Goal: Task Accomplishment & Management: Use online tool/utility

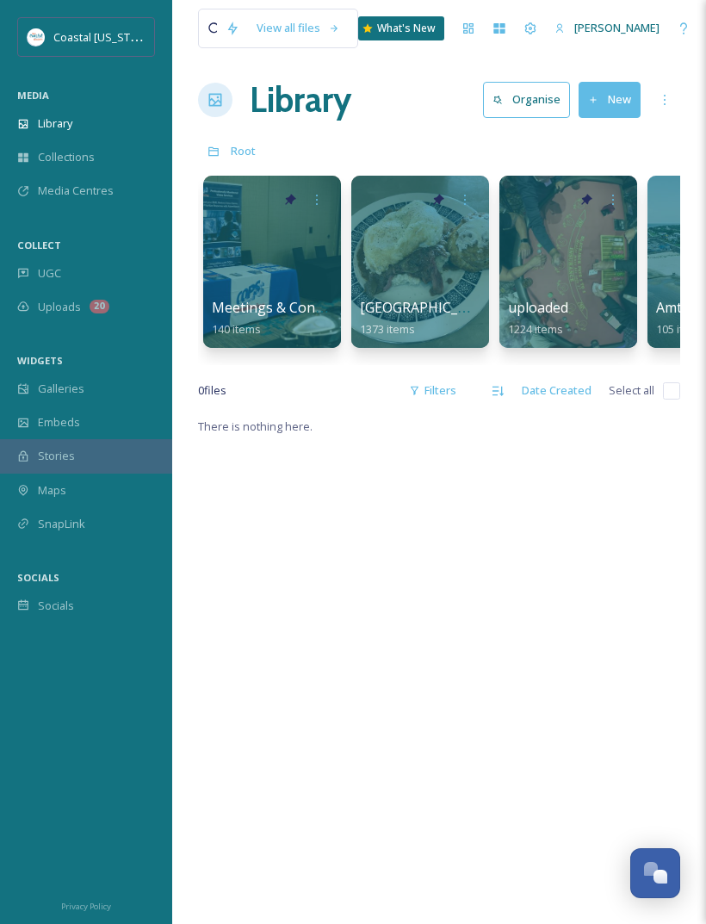
scroll to position [8, 0]
click at [641, 541] on div "There is nothing here." at bounding box center [439, 879] width 482 height 924
click at [616, 101] on button "New" at bounding box center [610, 100] width 62 height 35
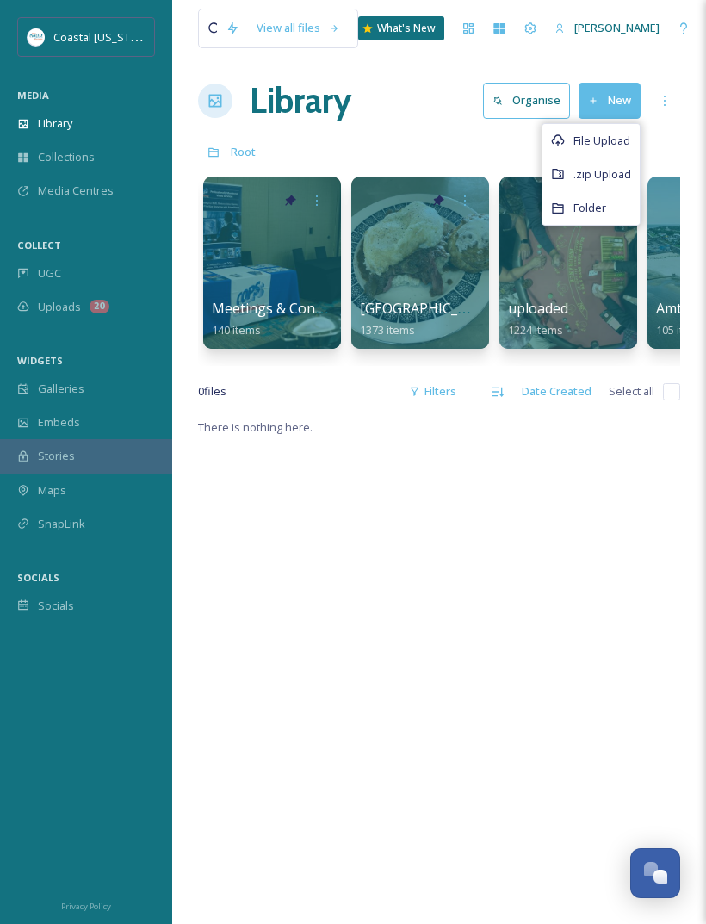
click at [617, 140] on span "File Upload" at bounding box center [602, 141] width 57 height 16
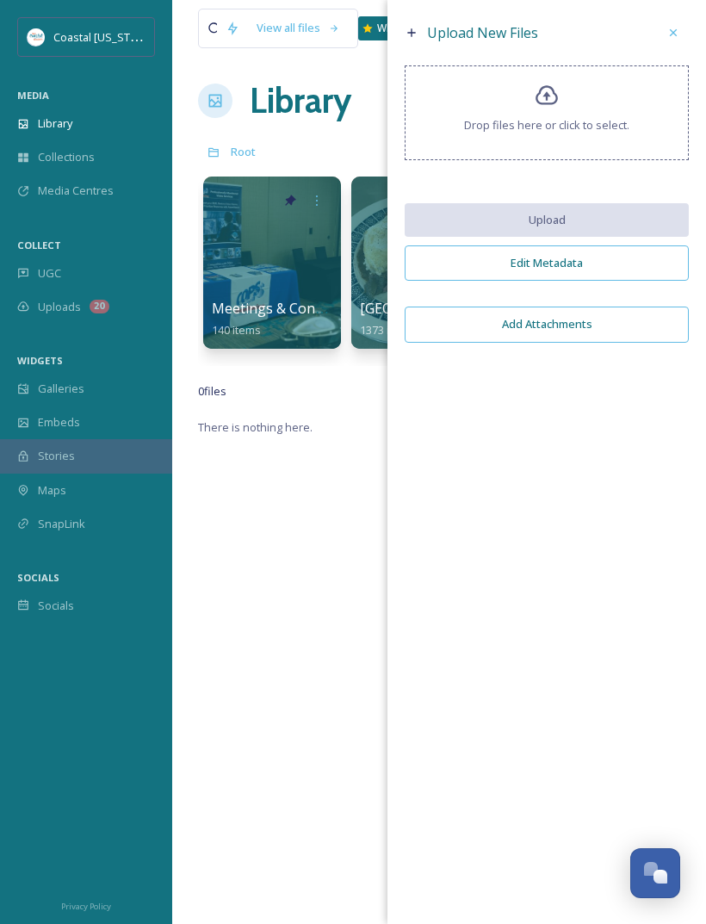
click at [552, 99] on icon at bounding box center [547, 96] width 25 height 25
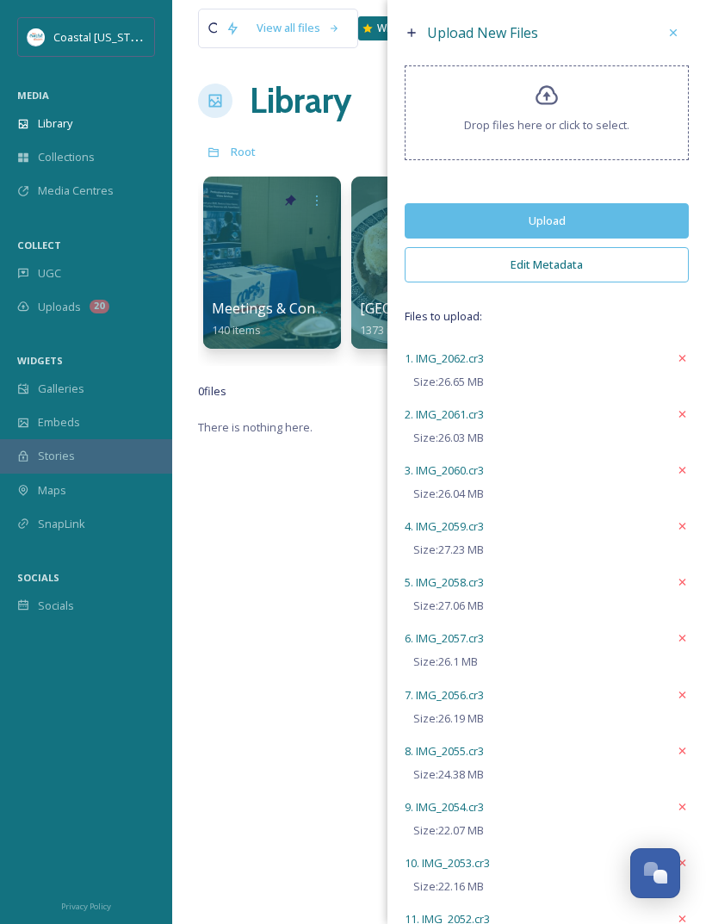
click at [656, 227] on button "Upload" at bounding box center [547, 220] width 284 height 35
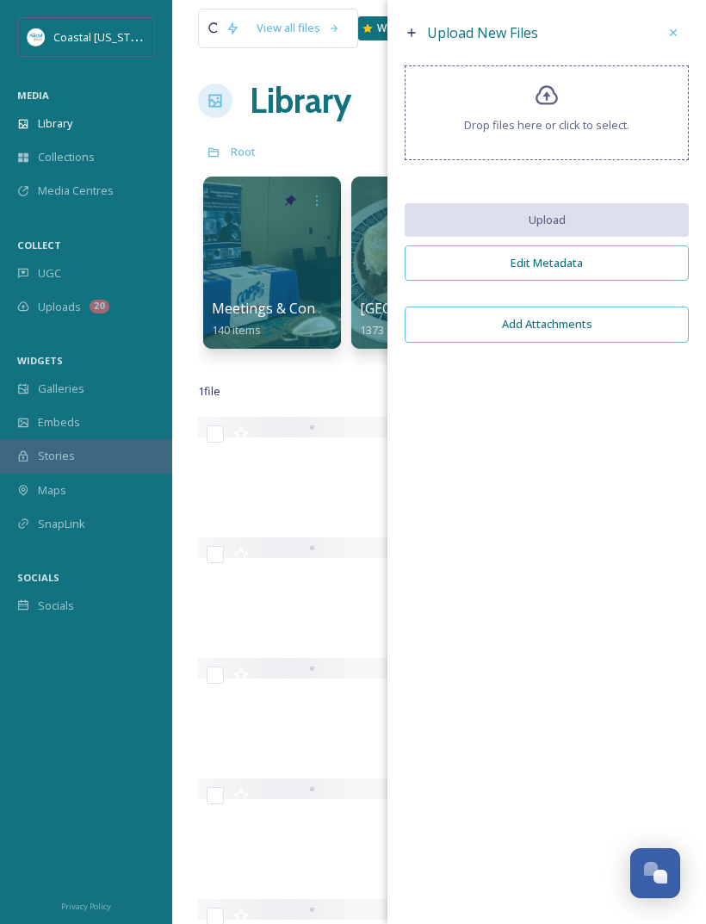
click at [561, 107] on div "Drop files here or click to select." at bounding box center [547, 112] width 284 height 95
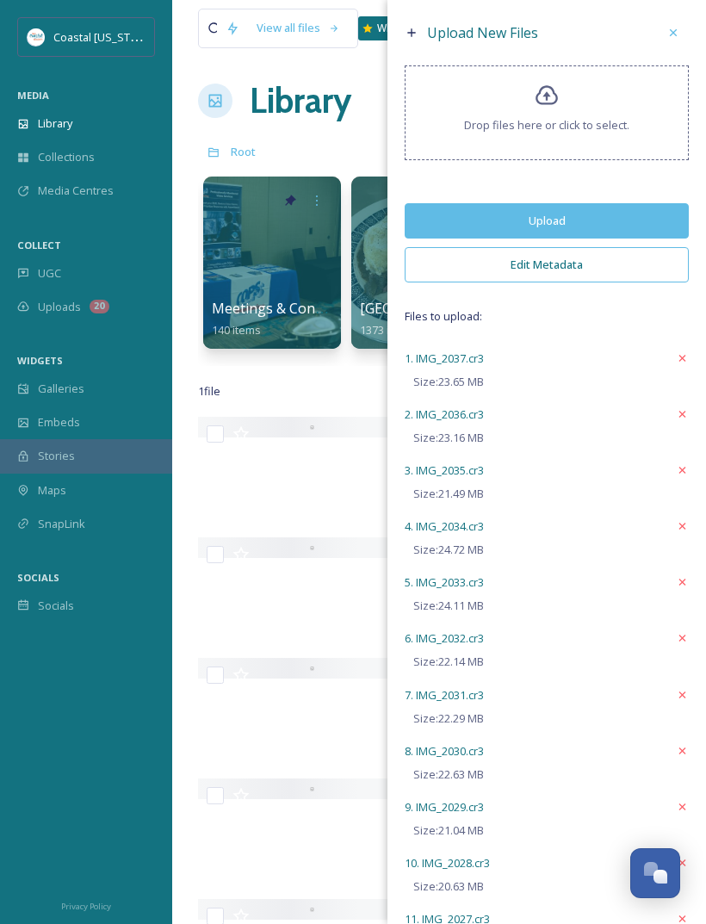
click at [635, 231] on button "Upload" at bounding box center [547, 220] width 284 height 35
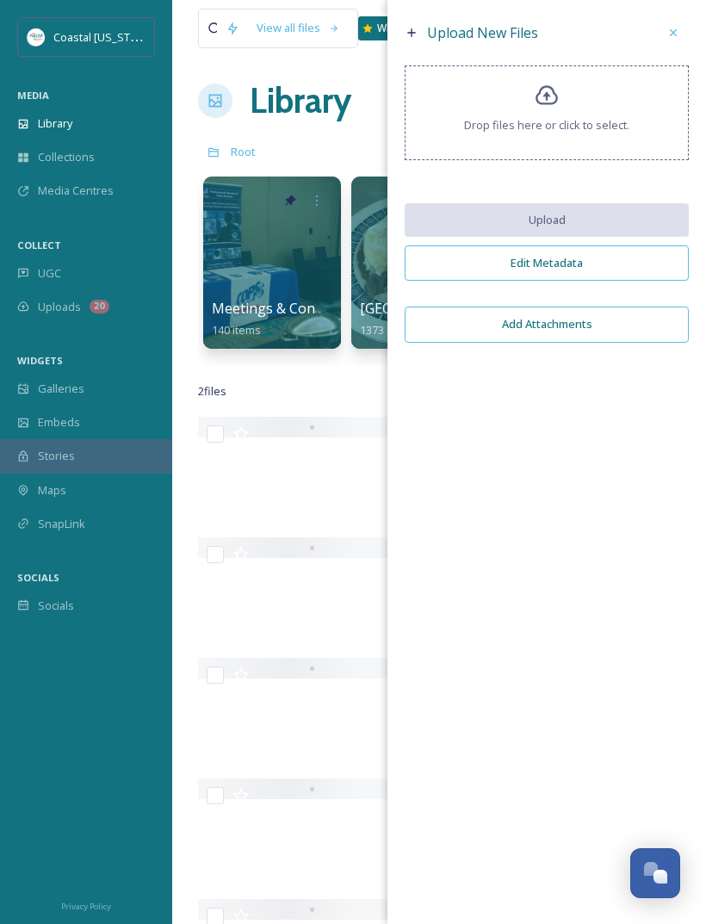
click at [560, 100] on div "Drop files here or click to select." at bounding box center [547, 112] width 284 height 95
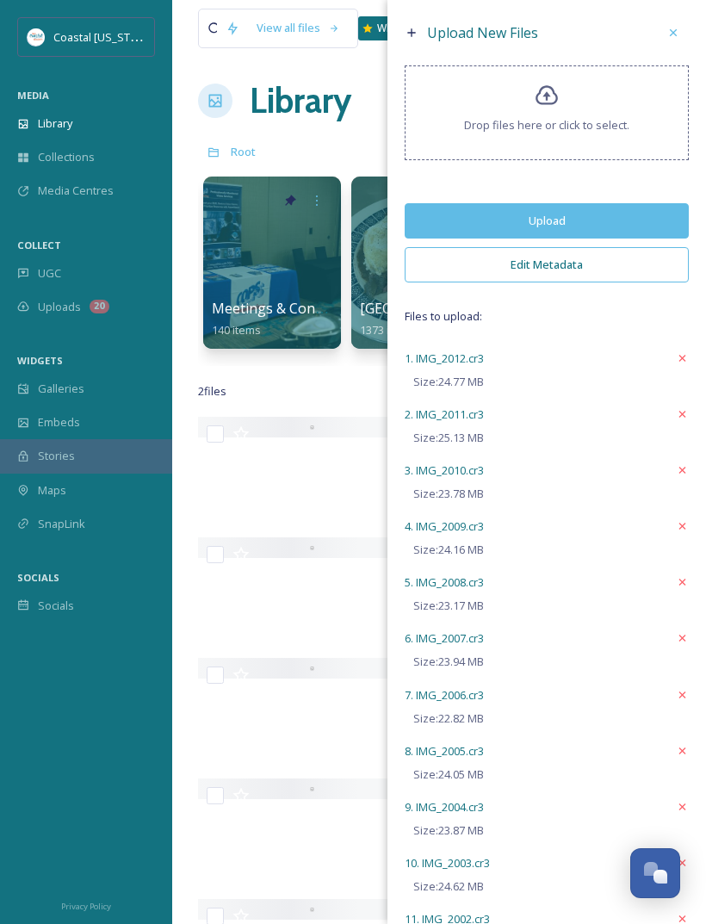
click at [643, 223] on button "Upload" at bounding box center [547, 220] width 284 height 35
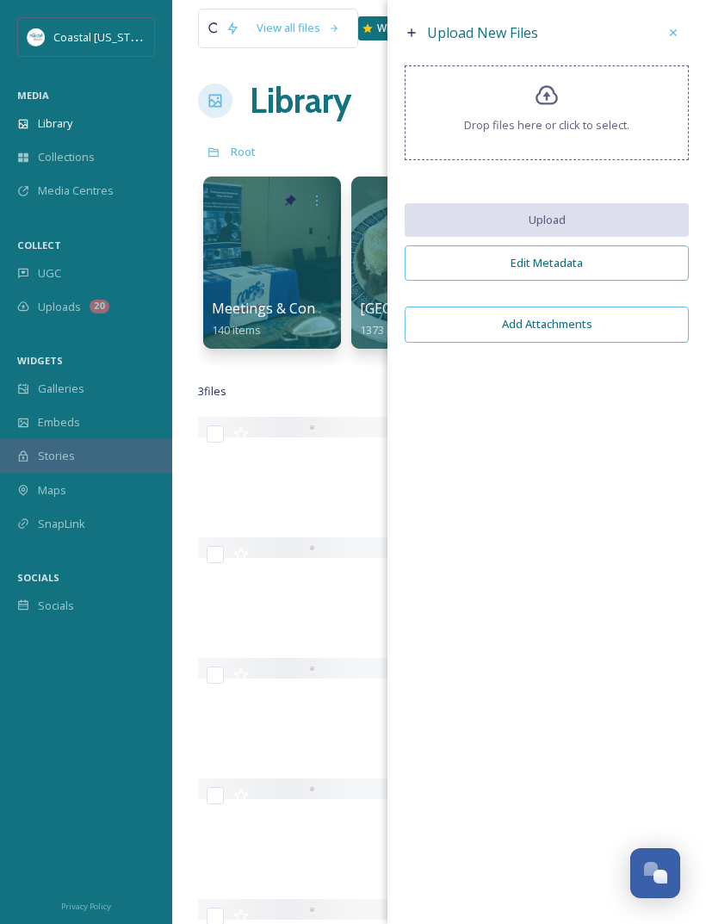
click at [557, 129] on span "Drop files here or click to select." at bounding box center [546, 125] width 165 height 16
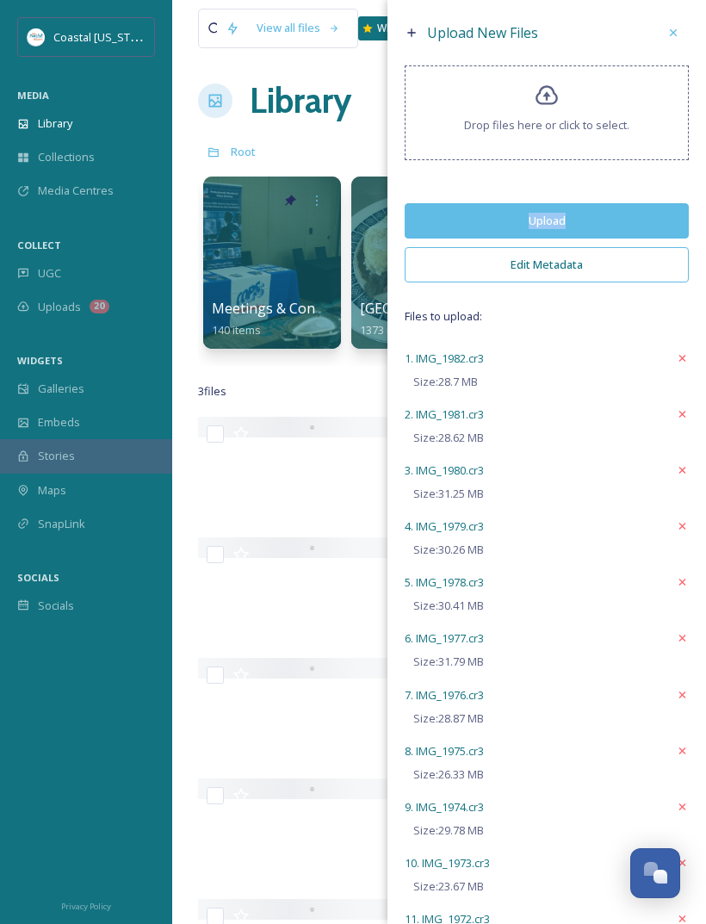
scroll to position [19, 0]
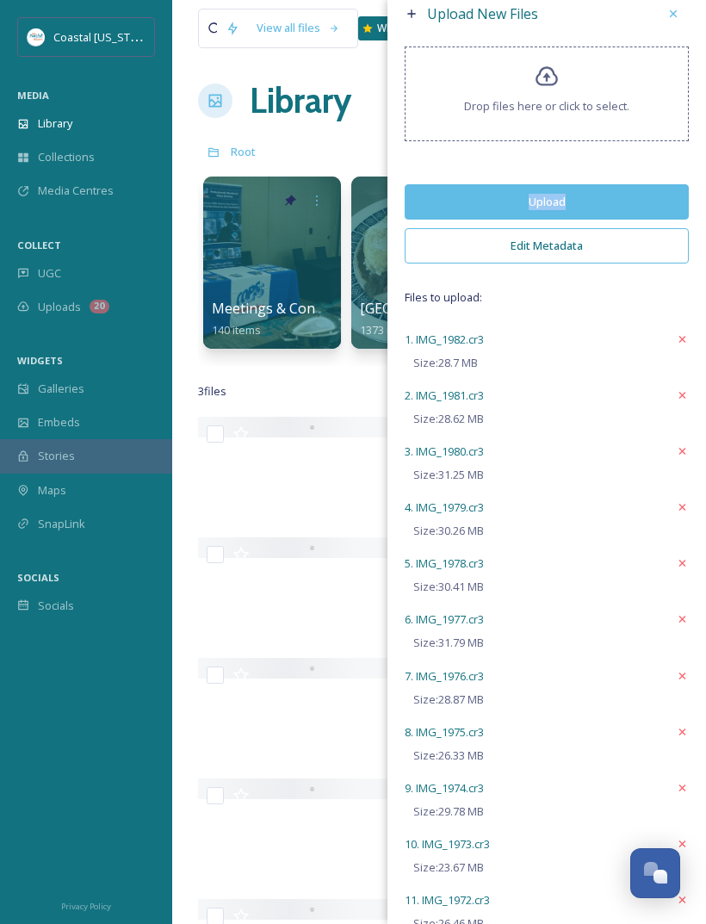
click at [656, 204] on button "Upload" at bounding box center [547, 201] width 284 height 35
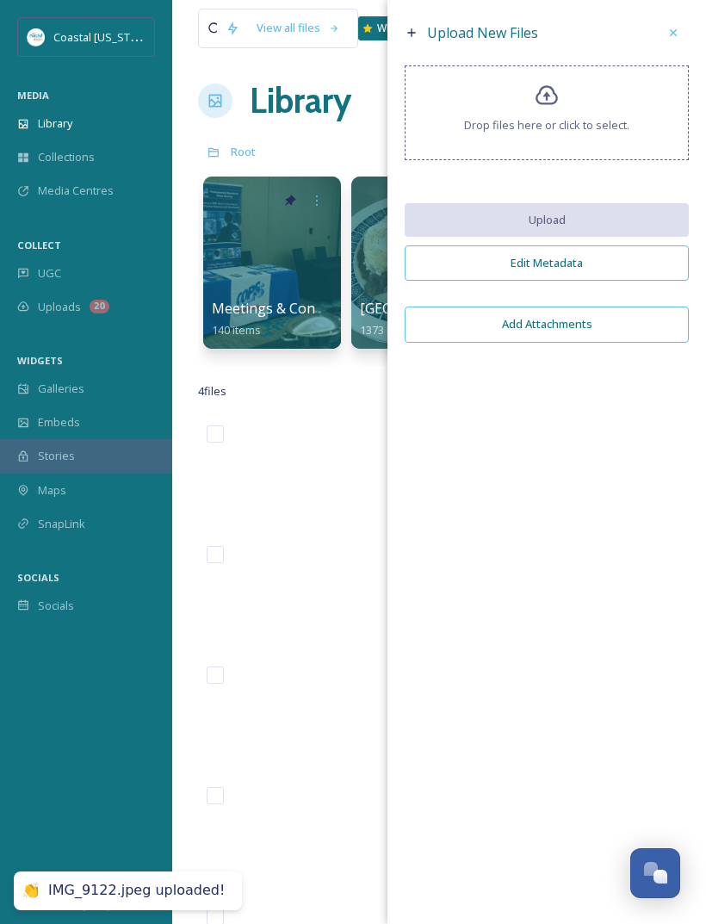
scroll to position [0, 0]
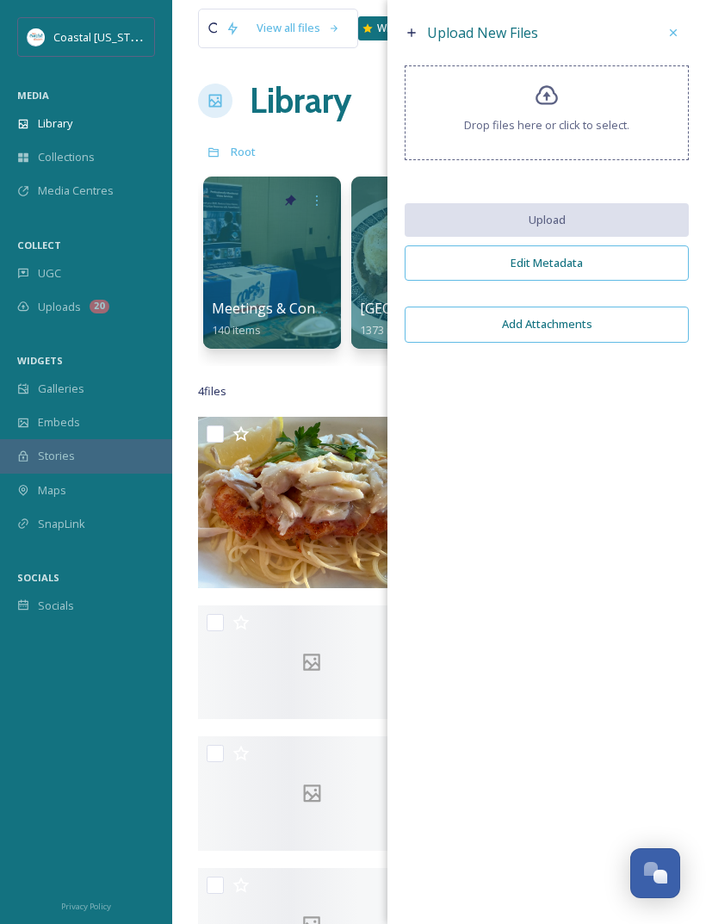
click at [551, 133] on span "Drop files here or click to select." at bounding box center [546, 125] width 165 height 16
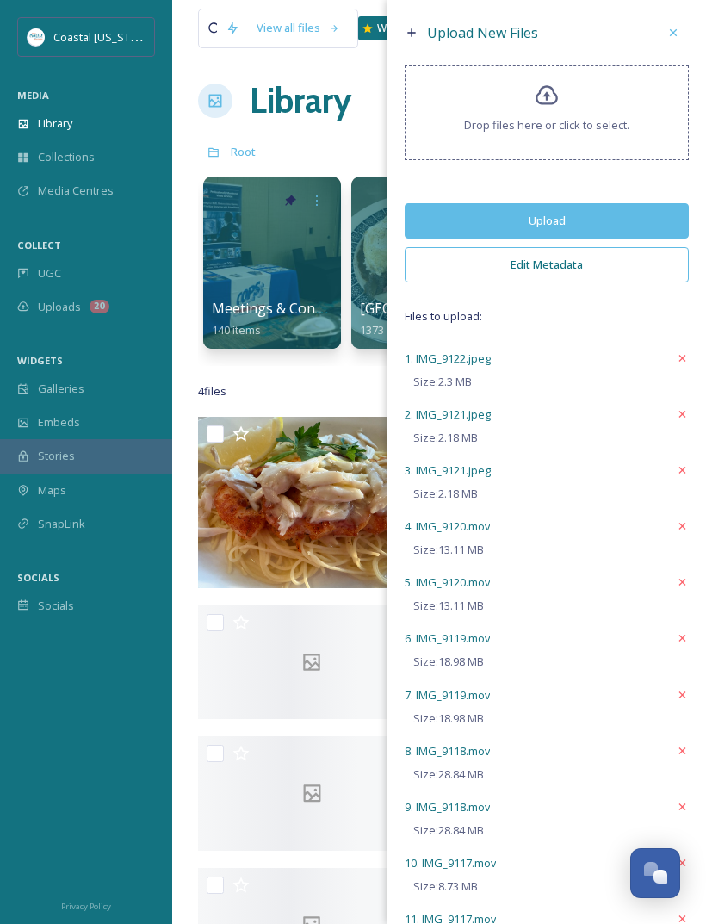
click at [544, 229] on button "Upload" at bounding box center [547, 220] width 284 height 35
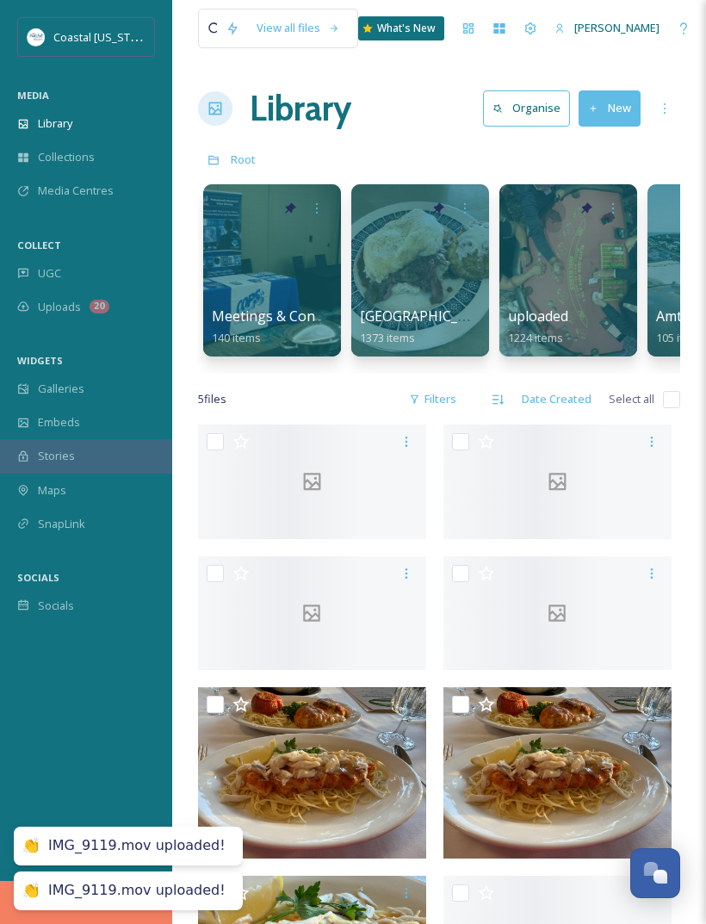
click at [616, 102] on button "New" at bounding box center [610, 107] width 62 height 35
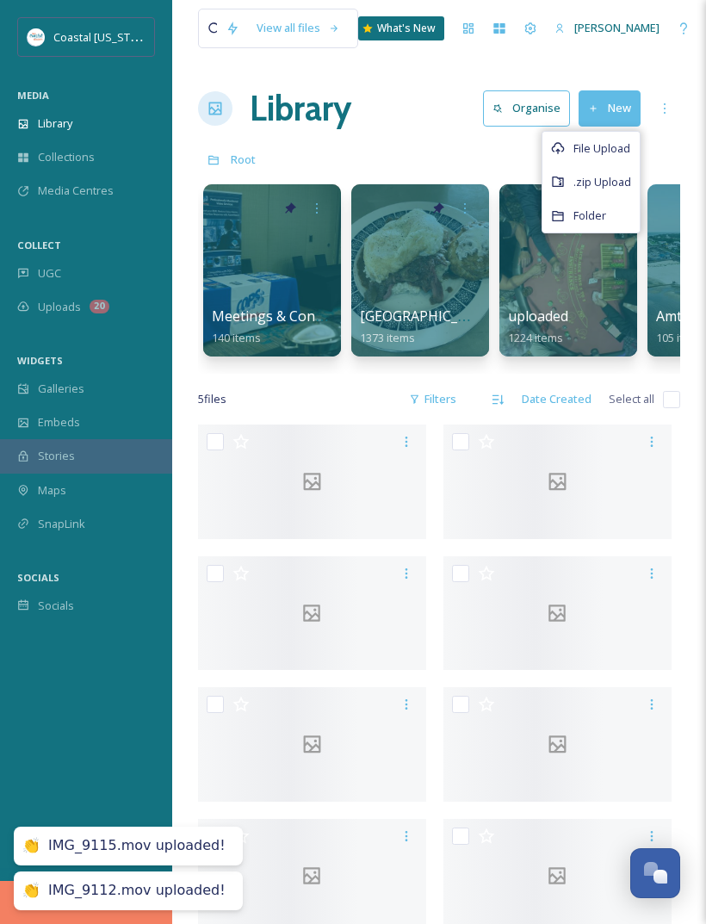
click at [613, 102] on button "New" at bounding box center [610, 107] width 62 height 35
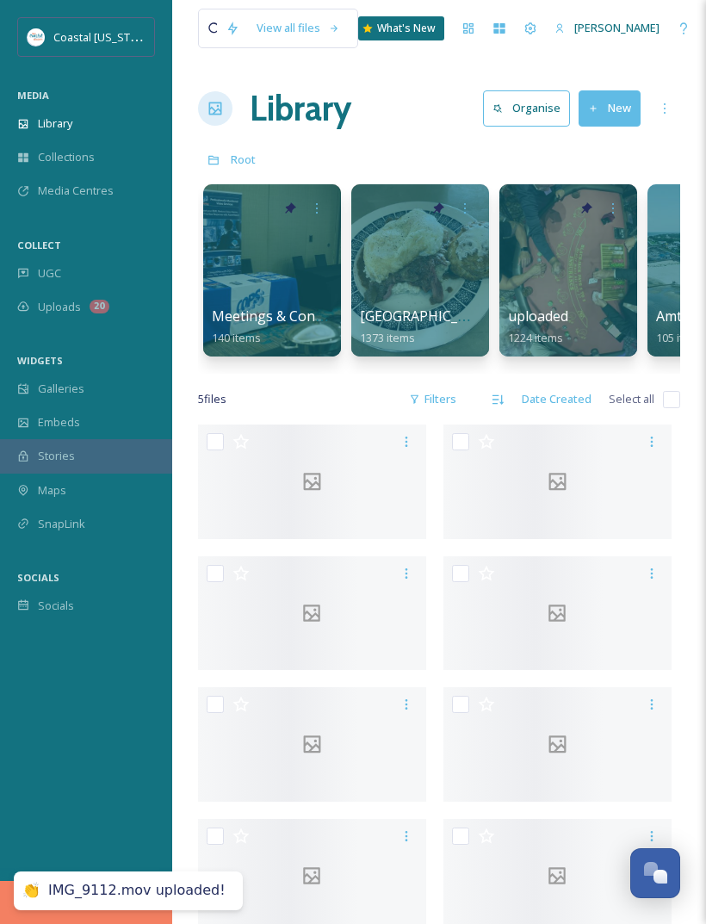
click at [621, 99] on button "New" at bounding box center [610, 107] width 62 height 35
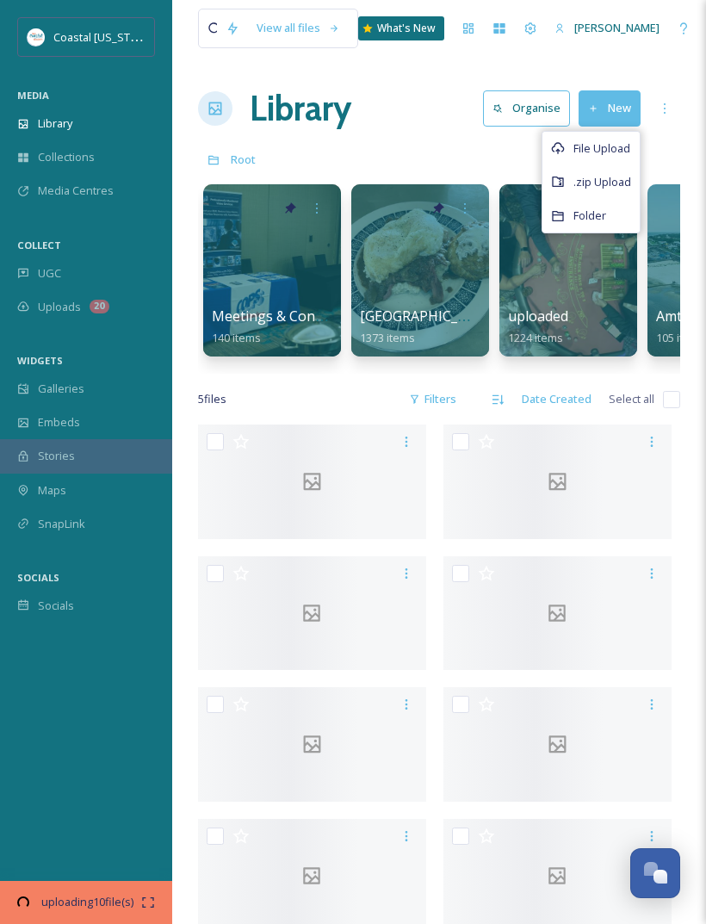
click at [610, 146] on span "File Upload" at bounding box center [602, 148] width 57 height 16
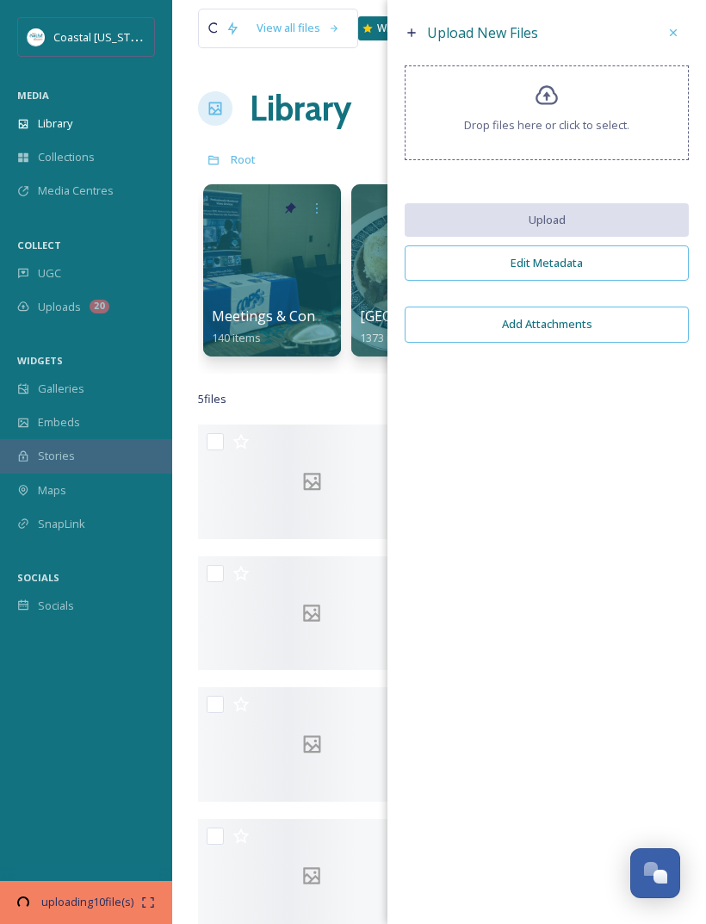
click at [580, 102] on div "Drop files here or click to select." at bounding box center [547, 112] width 284 height 95
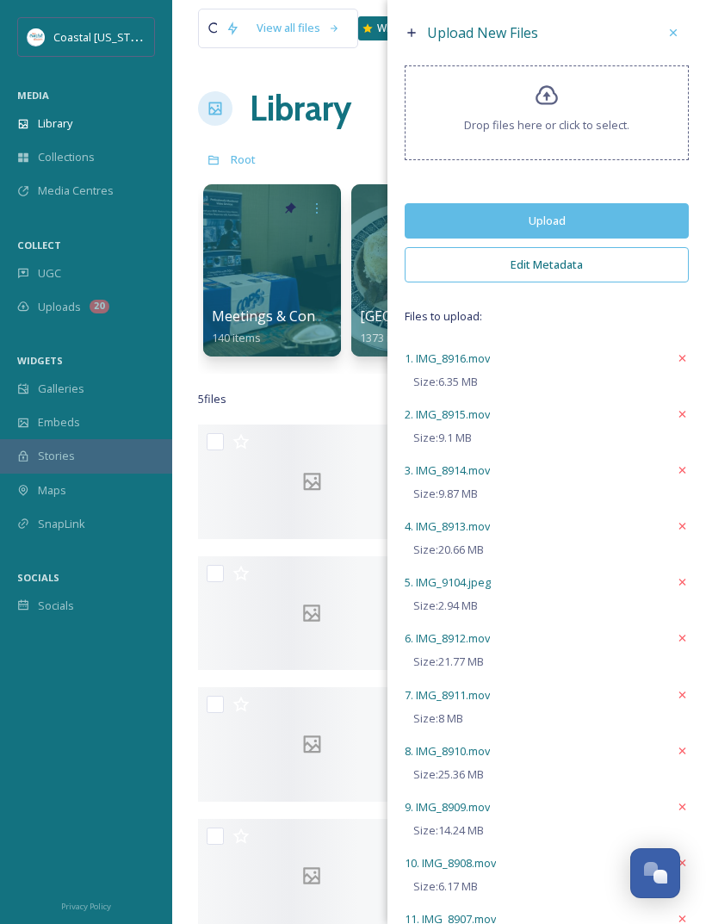
click at [636, 231] on button "Upload" at bounding box center [547, 220] width 284 height 35
